Goal: Task Accomplishment & Management: Use online tool/utility

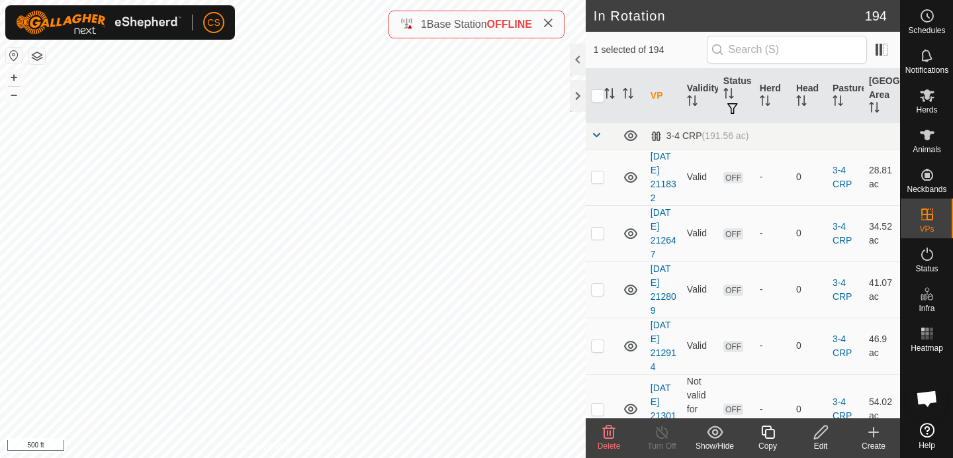
checkbox input "true"
checkbox input "false"
checkbox input "true"
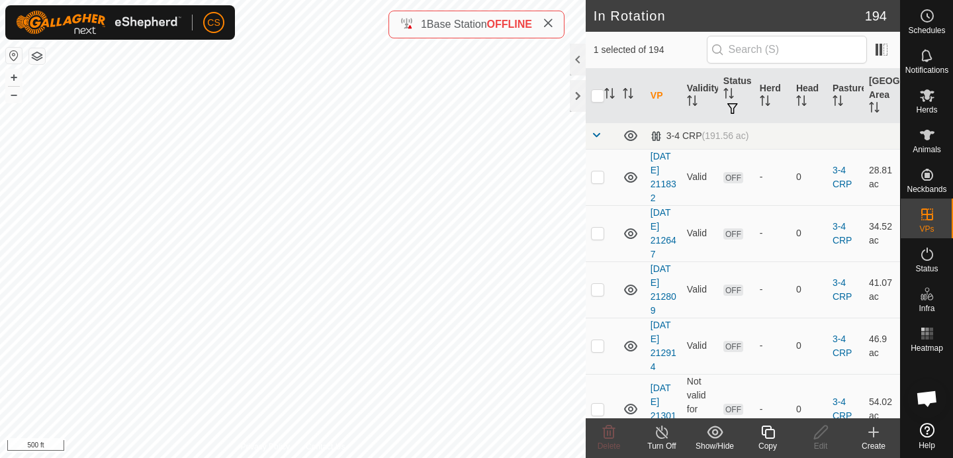
checkbox input "false"
checkbox input "true"
checkbox input "false"
checkbox input "true"
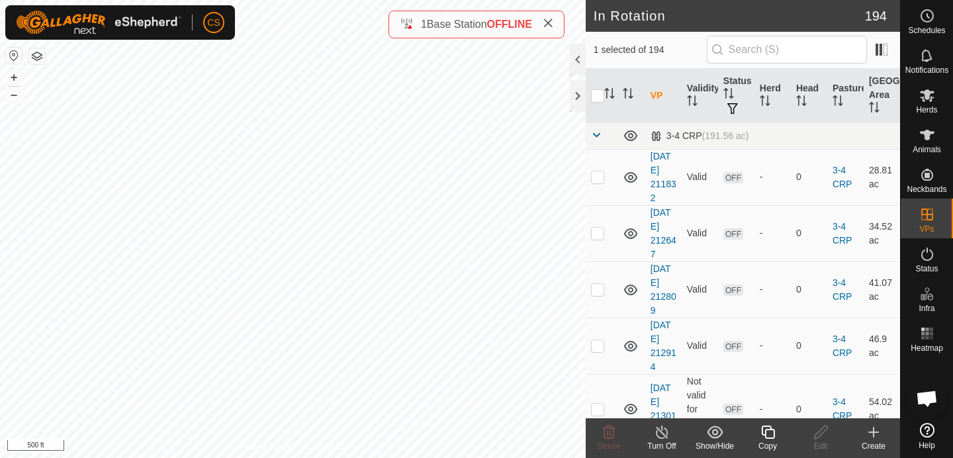
click at [767, 436] on icon at bounding box center [768, 432] width 17 height 16
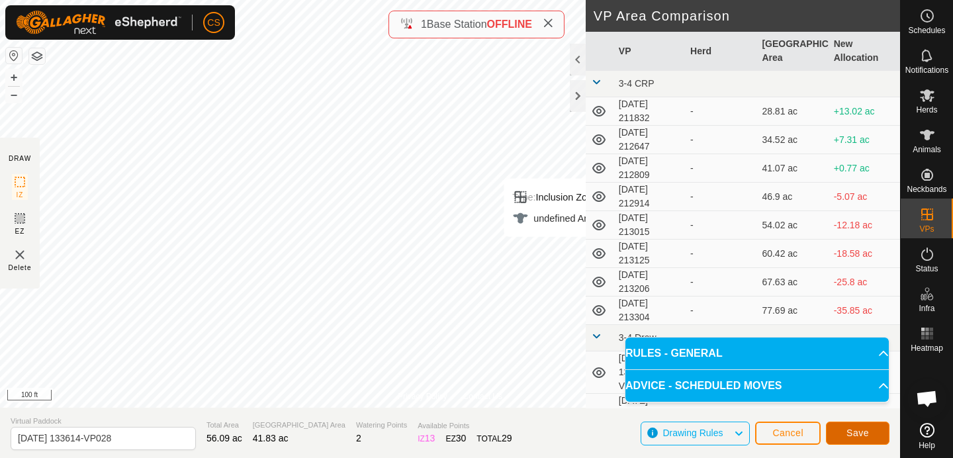
click at [848, 430] on span "Save" at bounding box center [858, 433] width 23 height 11
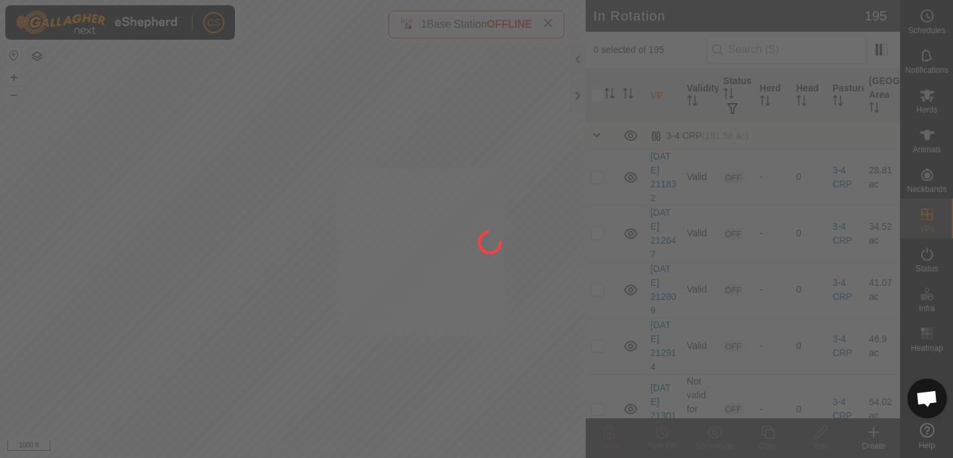
drag, startPoint x: 89, startPoint y: 185, endPoint x: 341, endPoint y: 309, distance: 280.7
click at [340, 310] on div at bounding box center [476, 229] width 953 height 458
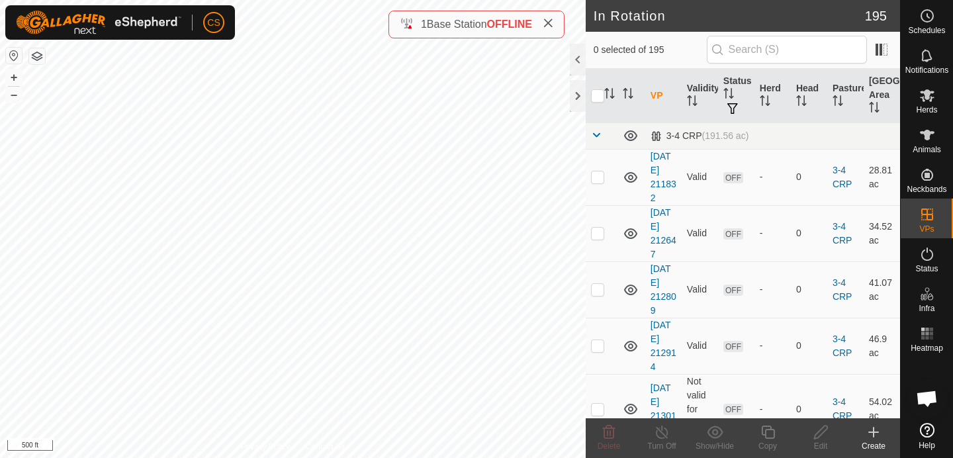
checkbox input "true"
click at [771, 439] on icon at bounding box center [768, 432] width 17 height 16
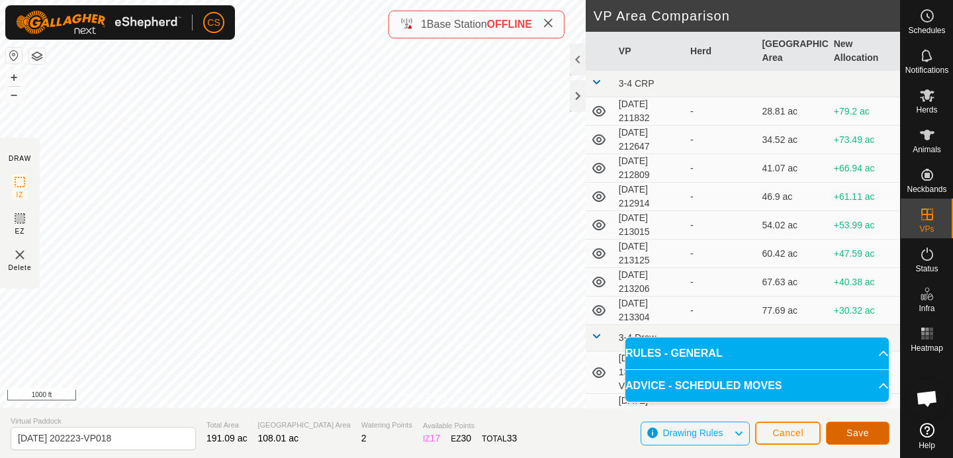
click at [853, 432] on span "Save" at bounding box center [858, 433] width 23 height 11
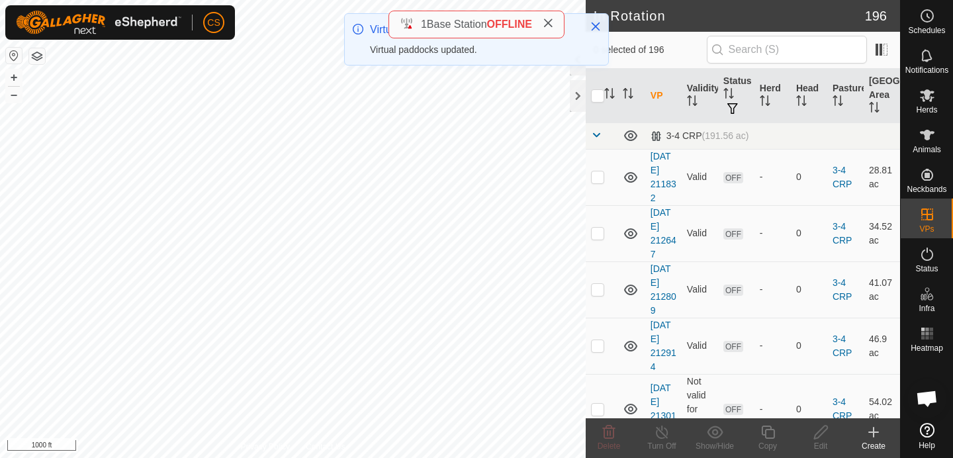
checkbox input "true"
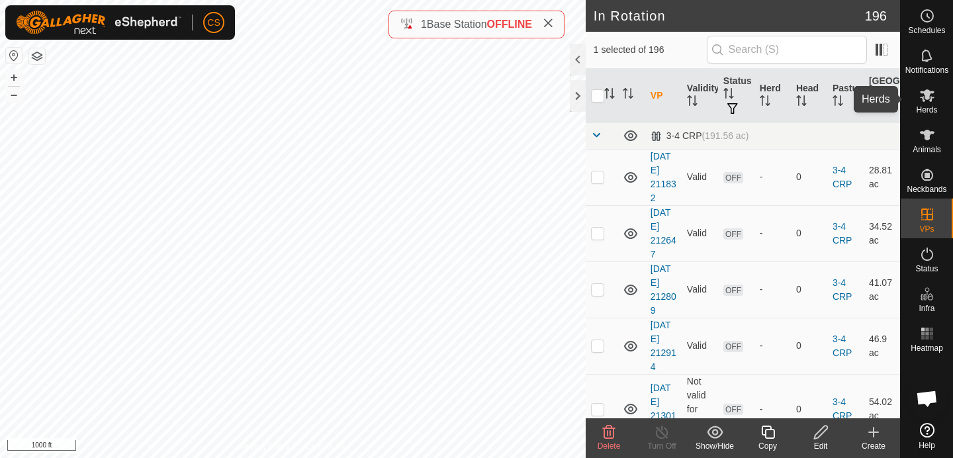
click at [928, 99] on icon at bounding box center [927, 95] width 15 height 13
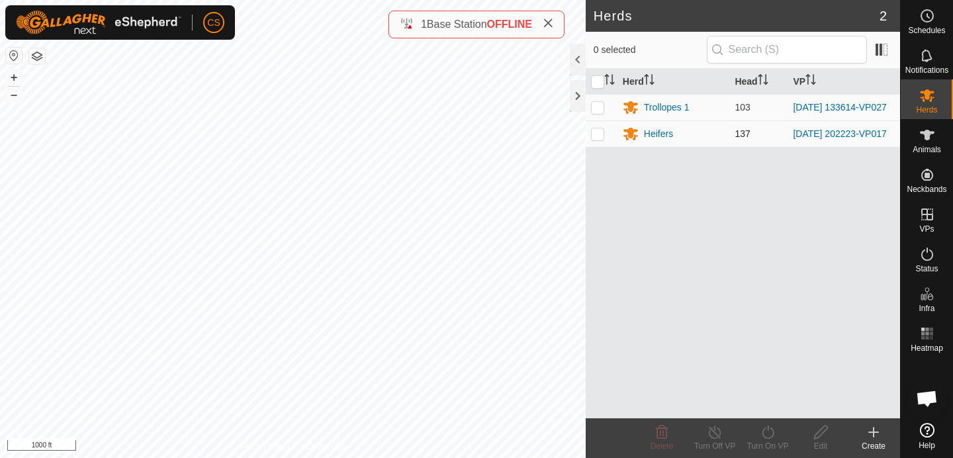
click at [601, 136] on p-checkbox at bounding box center [597, 133] width 13 height 11
checkbox input "true"
click at [767, 432] on icon at bounding box center [768, 432] width 17 height 16
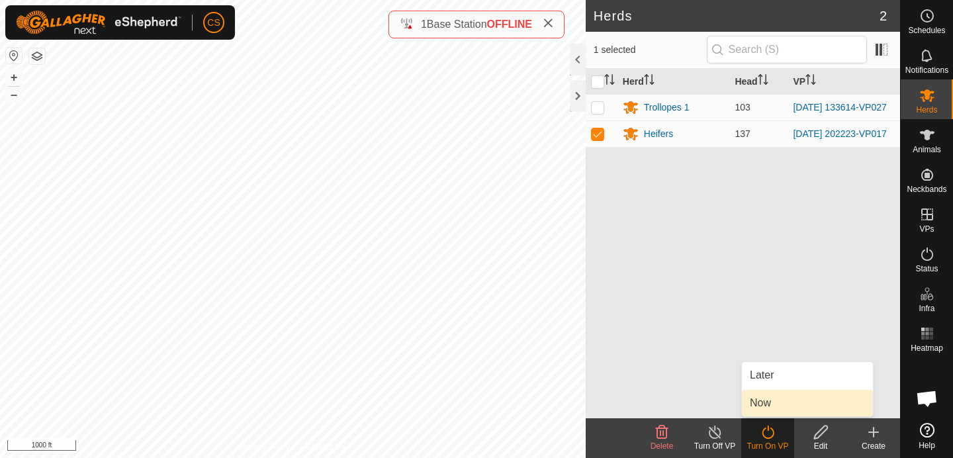
click at [767, 407] on link "Now" at bounding box center [807, 403] width 131 height 26
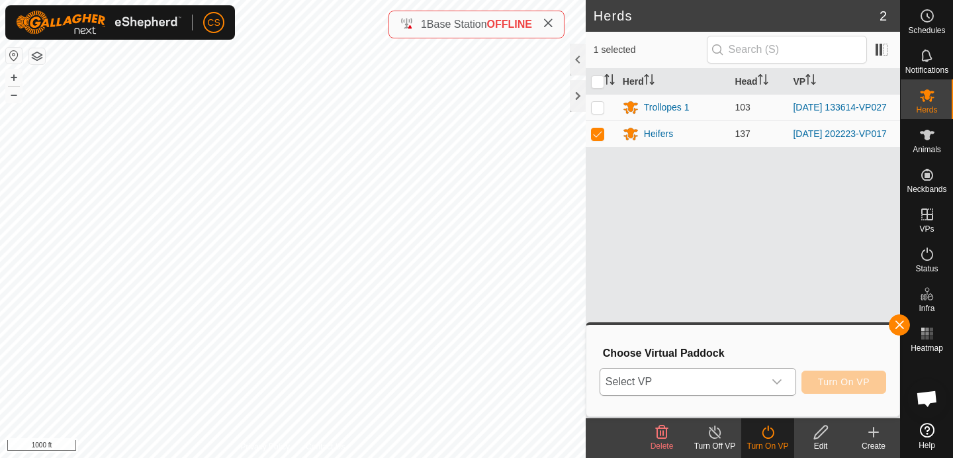
click at [748, 389] on span "Select VP" at bounding box center [683, 382] width 164 height 26
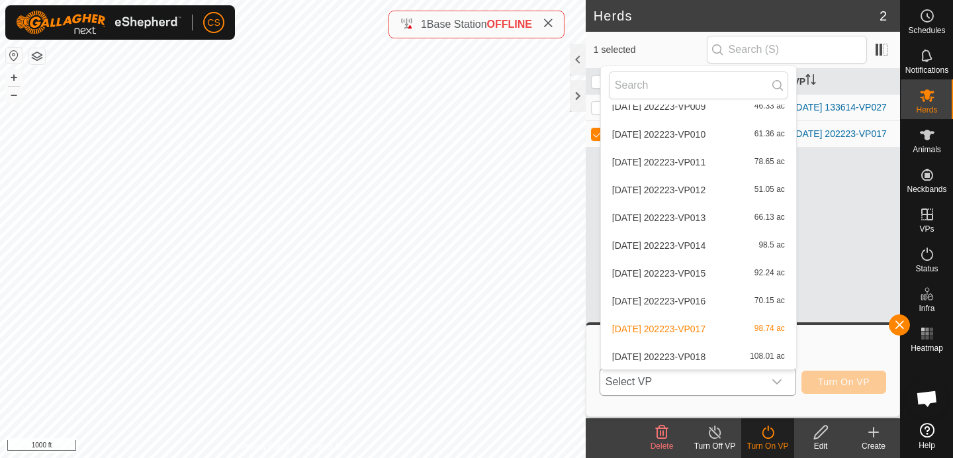
scroll to position [5489, 0]
click at [683, 350] on li "[DATE] 202223-VP018 108.01 ac" at bounding box center [698, 356] width 195 height 26
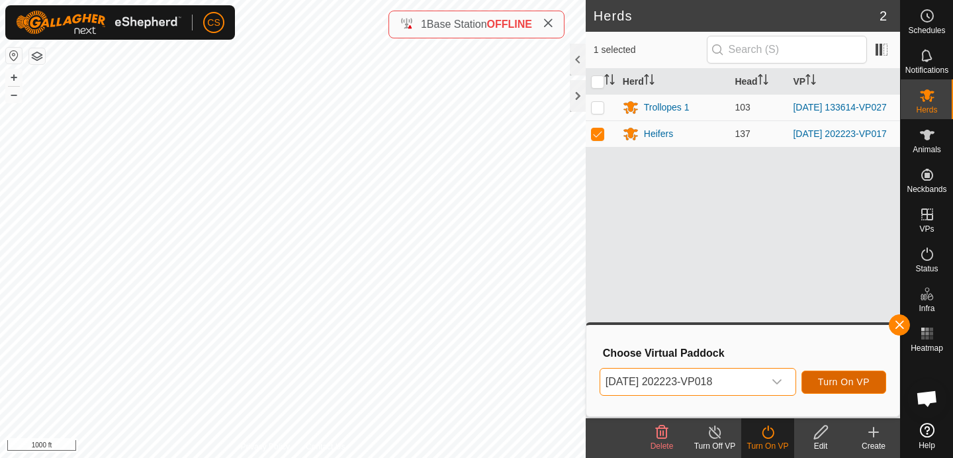
click at [864, 389] on button "Turn On VP" at bounding box center [844, 382] width 85 height 23
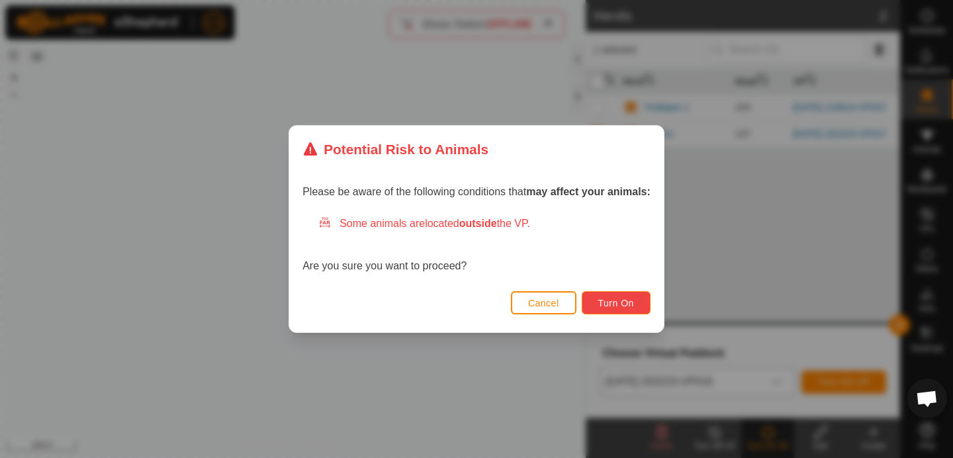
click at [644, 307] on button "Turn On" at bounding box center [616, 302] width 69 height 23
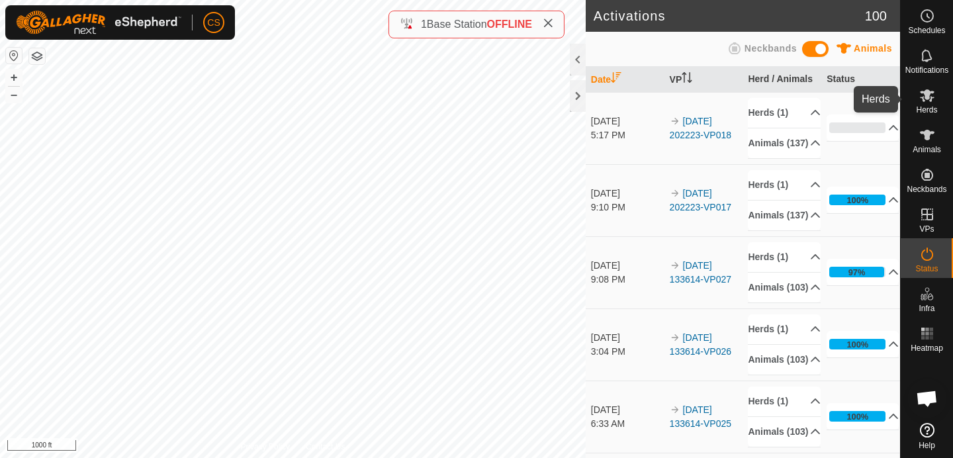
click at [920, 98] on icon at bounding box center [927, 95] width 15 height 13
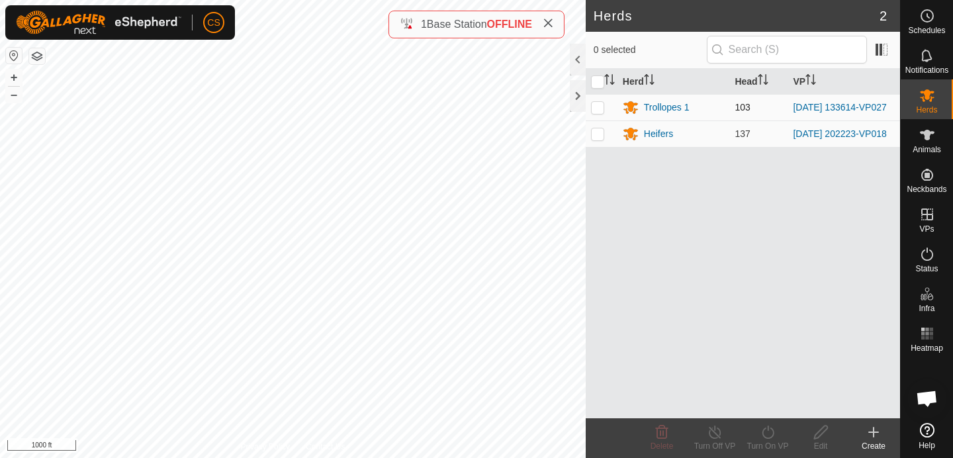
click at [595, 115] on td at bounding box center [602, 107] width 32 height 26
checkbox input "true"
click at [765, 436] on icon at bounding box center [768, 432] width 17 height 16
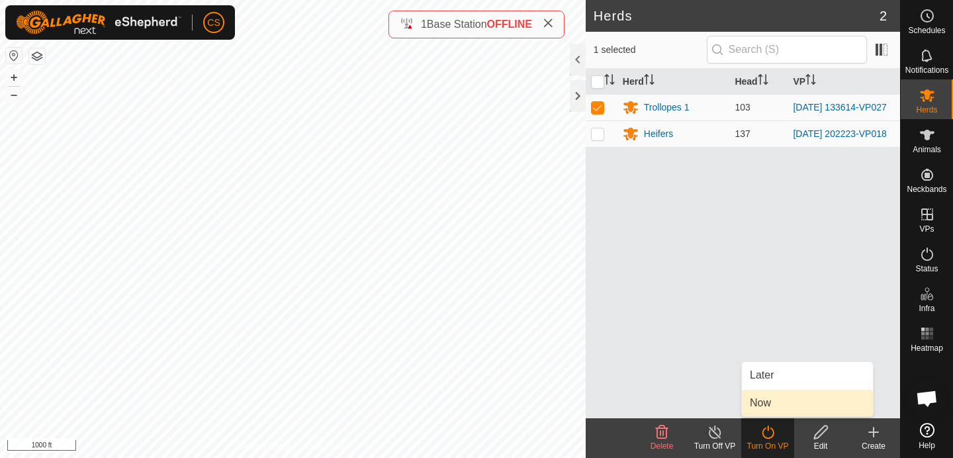
click at [759, 414] on link "Now" at bounding box center [807, 403] width 131 height 26
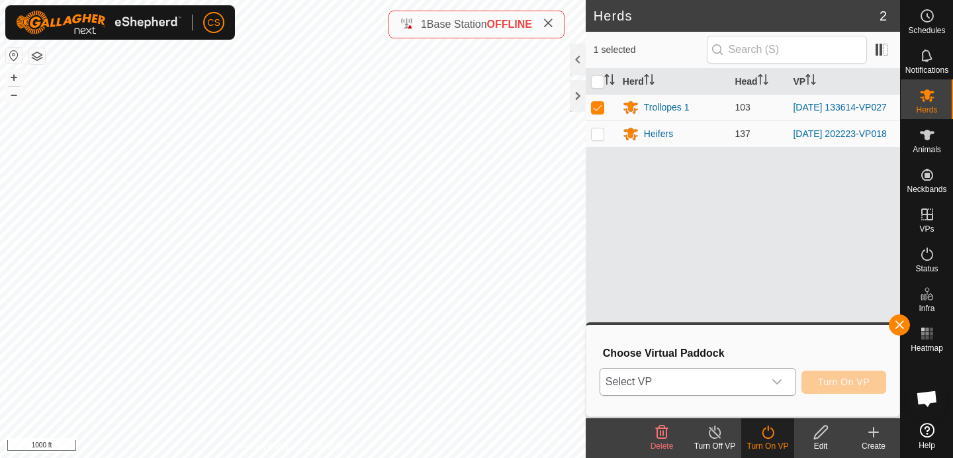
click at [733, 384] on span "Select VP" at bounding box center [683, 382] width 164 height 26
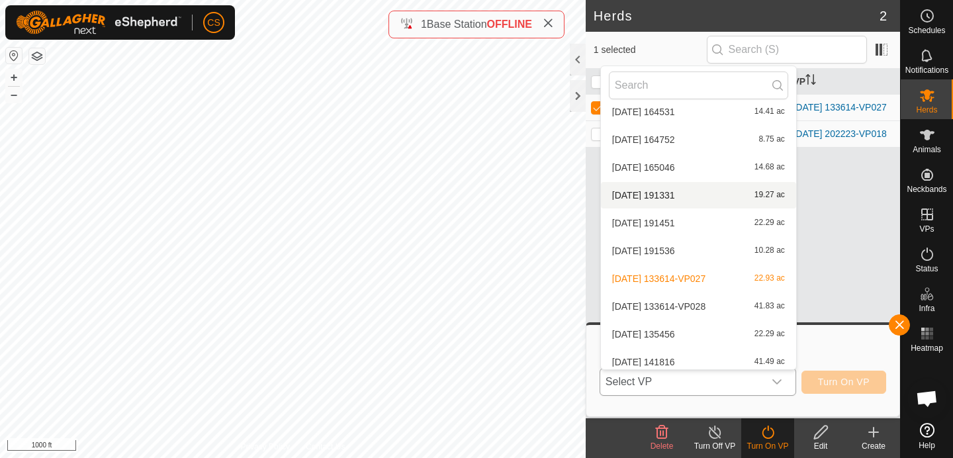
scroll to position [1184, 0]
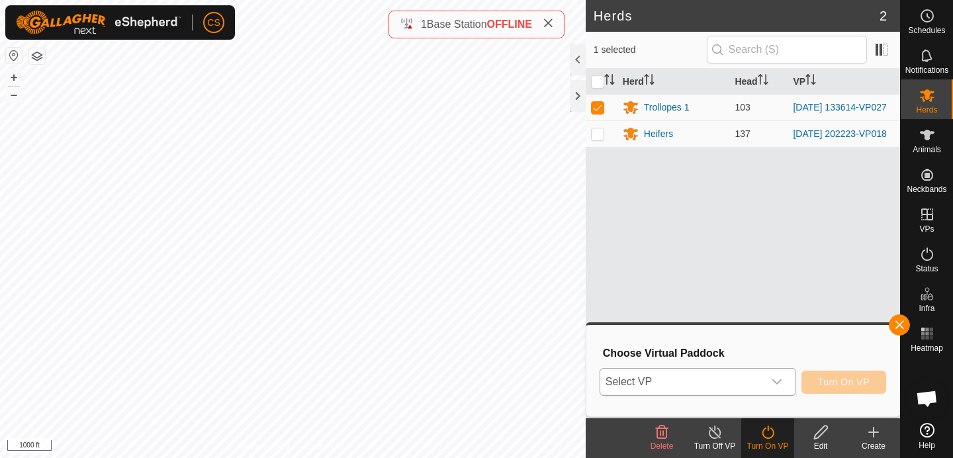
click at [675, 383] on span "Select VP" at bounding box center [683, 382] width 164 height 26
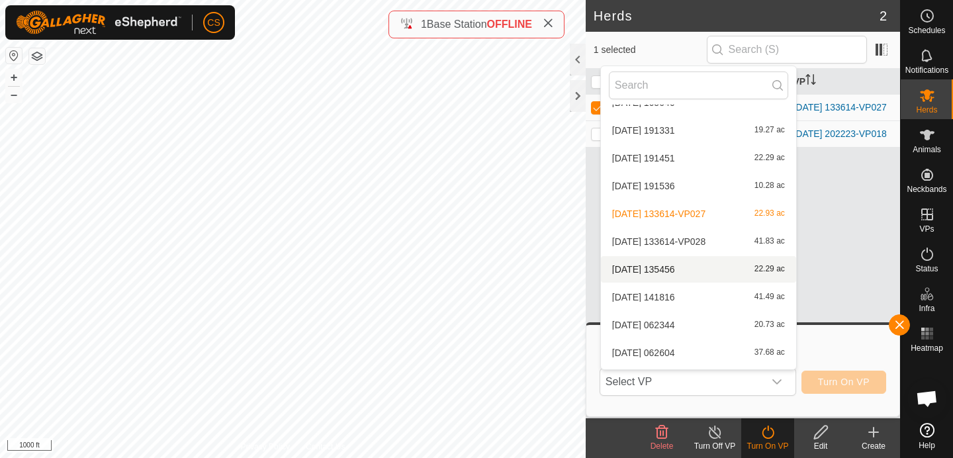
scroll to position [1246, 0]
click at [666, 238] on li "[DATE] 133614-VP028 41.83 ac" at bounding box center [698, 242] width 195 height 26
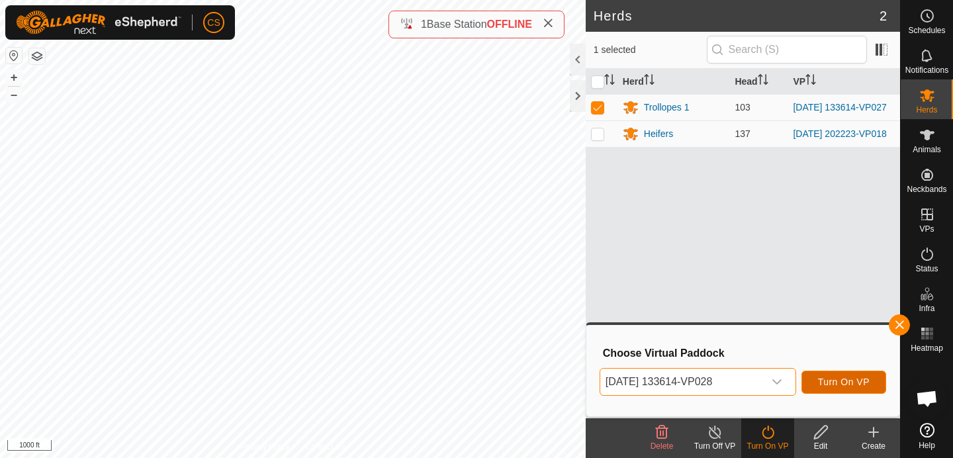
click at [849, 375] on button "Turn On VP" at bounding box center [844, 382] width 85 height 23
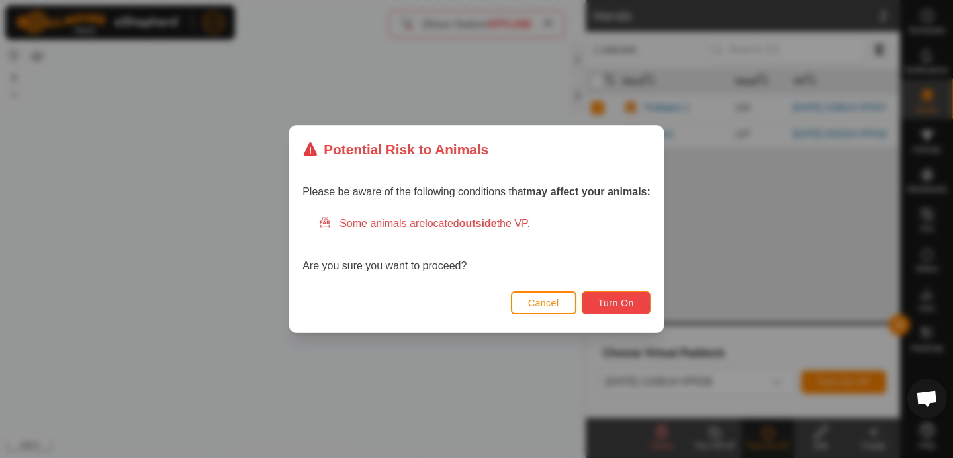
click at [617, 304] on span "Turn On" at bounding box center [617, 303] width 36 height 11
